Goal: Transaction & Acquisition: Purchase product/service

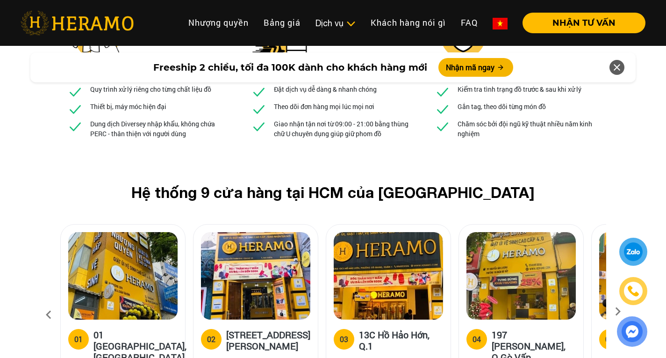
scroll to position [3505, 0]
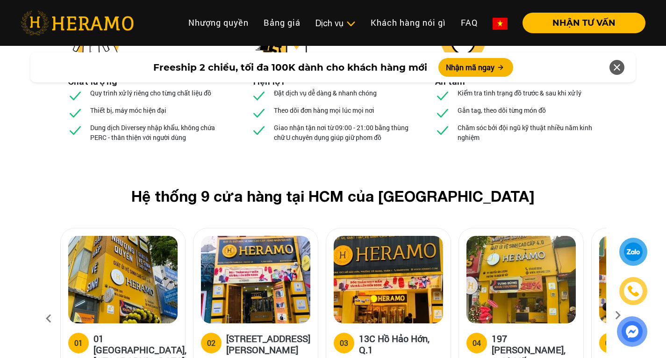
click at [619, 315] on icon at bounding box center [618, 318] width 17 height 6
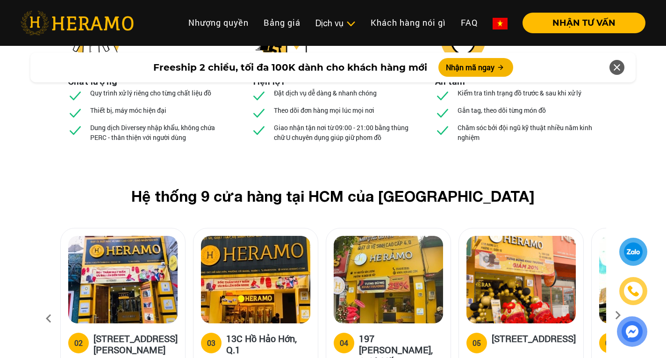
click at [619, 315] on icon at bounding box center [618, 318] width 17 height 6
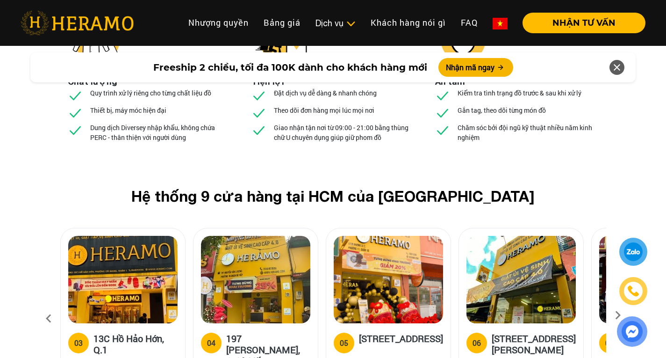
click at [619, 315] on icon at bounding box center [618, 318] width 17 height 6
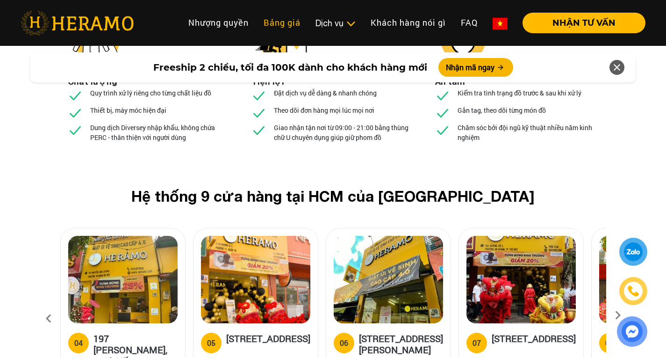
click at [271, 24] on link "Bảng giá" at bounding box center [282, 23] width 52 height 20
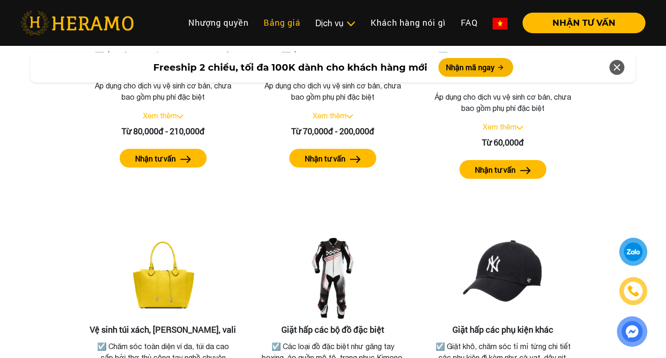
scroll to position [1911, 0]
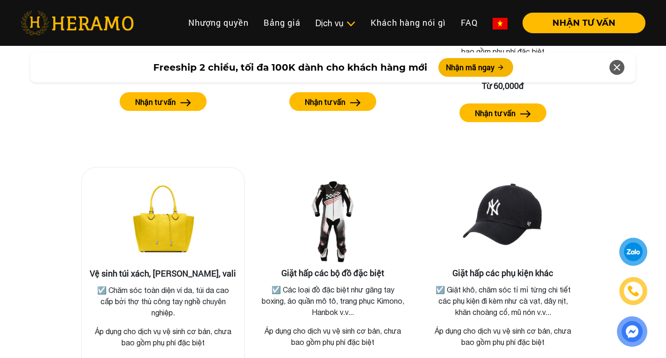
click at [161, 215] on img at bounding box center [163, 222] width 94 height 94
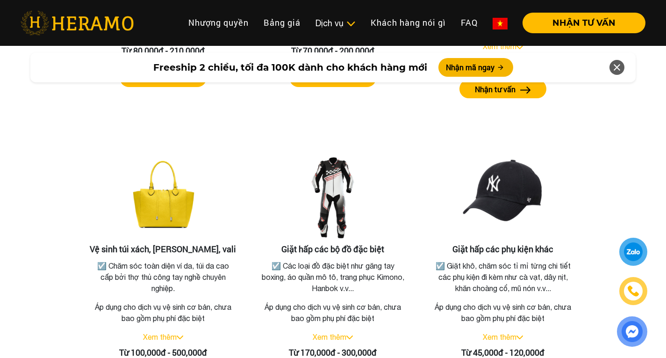
scroll to position [1958, 0]
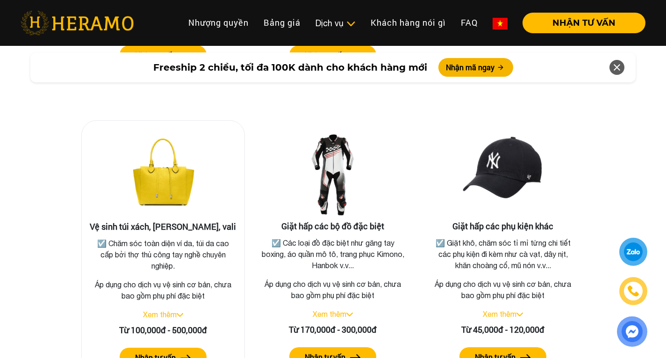
click at [173, 185] on img at bounding box center [163, 175] width 94 height 94
click at [172, 310] on link "Xem thêm" at bounding box center [160, 314] width 34 height 8
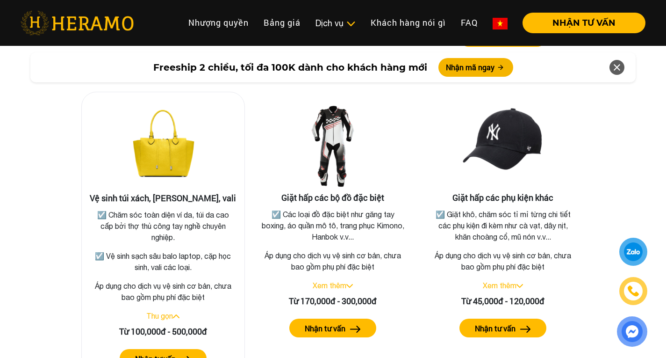
scroll to position [2005, 0]
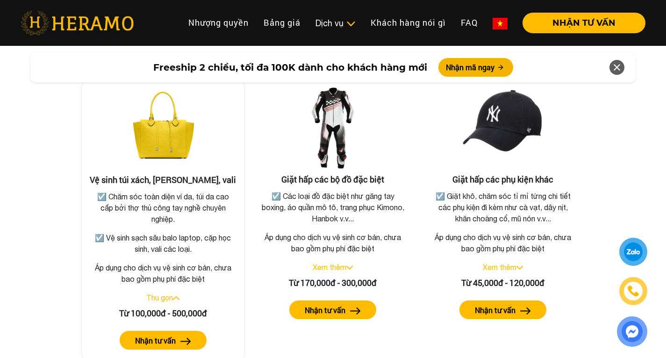
click at [176, 331] on button "Nhận tư vấn" at bounding box center [163, 340] width 87 height 19
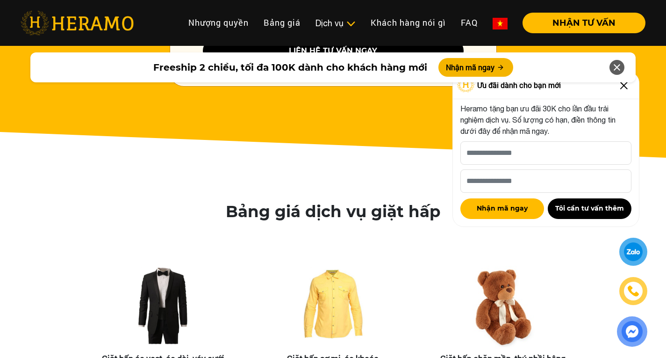
scroll to position [1397, 0]
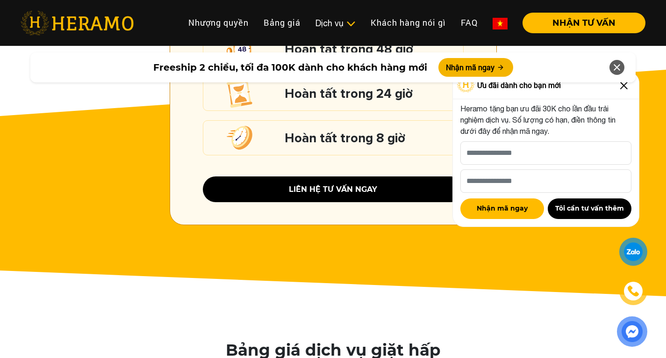
scroll to position [3505, 0]
